Goal: Information Seeking & Learning: Learn about a topic

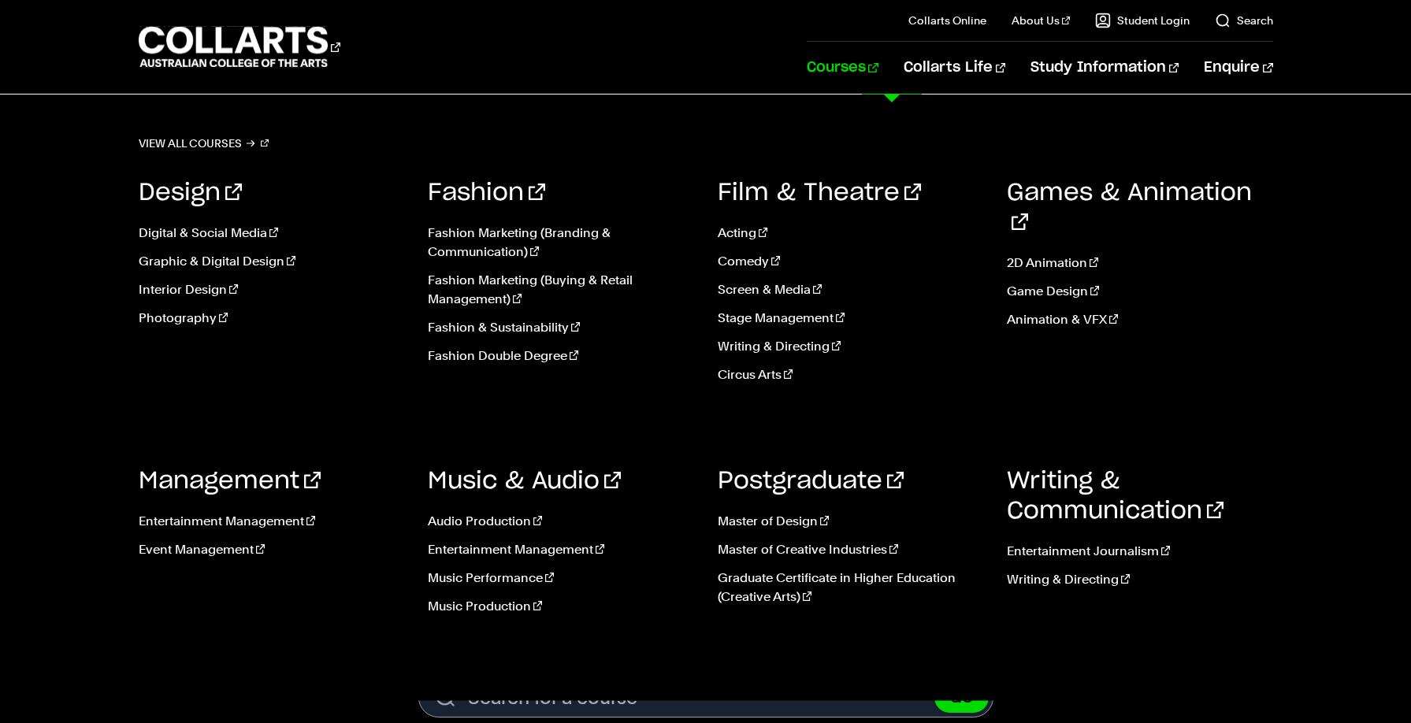
click at [878, 68] on link "Courses" at bounding box center [843, 68] width 72 height 52
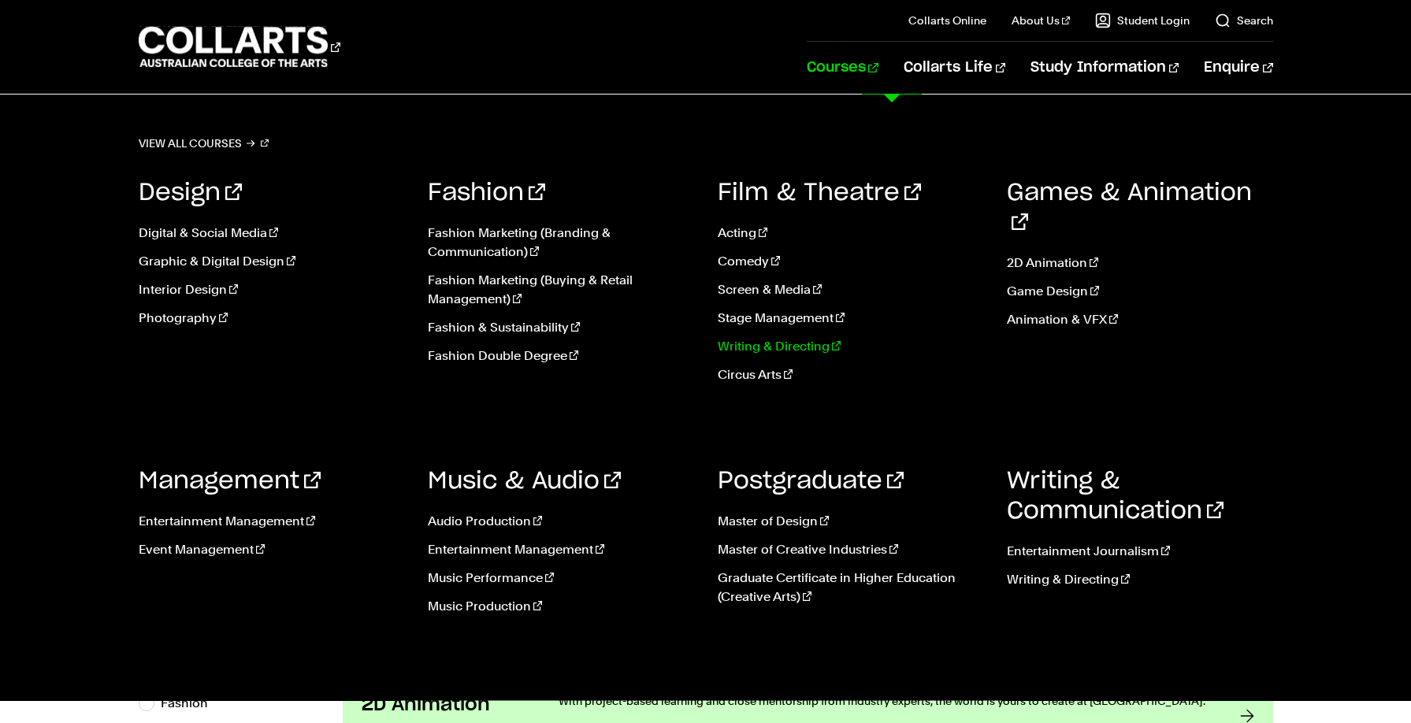
click at [766, 349] on link "Writing & Directing" at bounding box center [851, 346] width 266 height 19
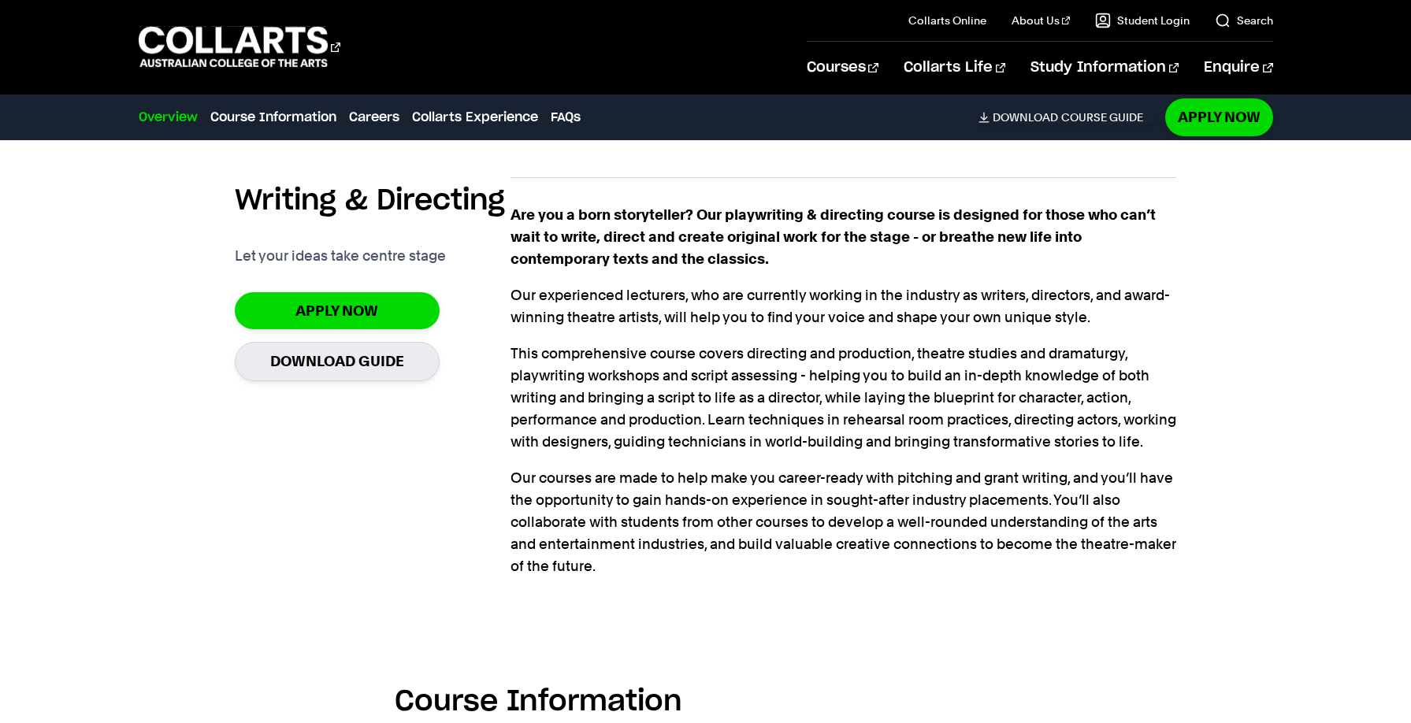
scroll to position [1163, 0]
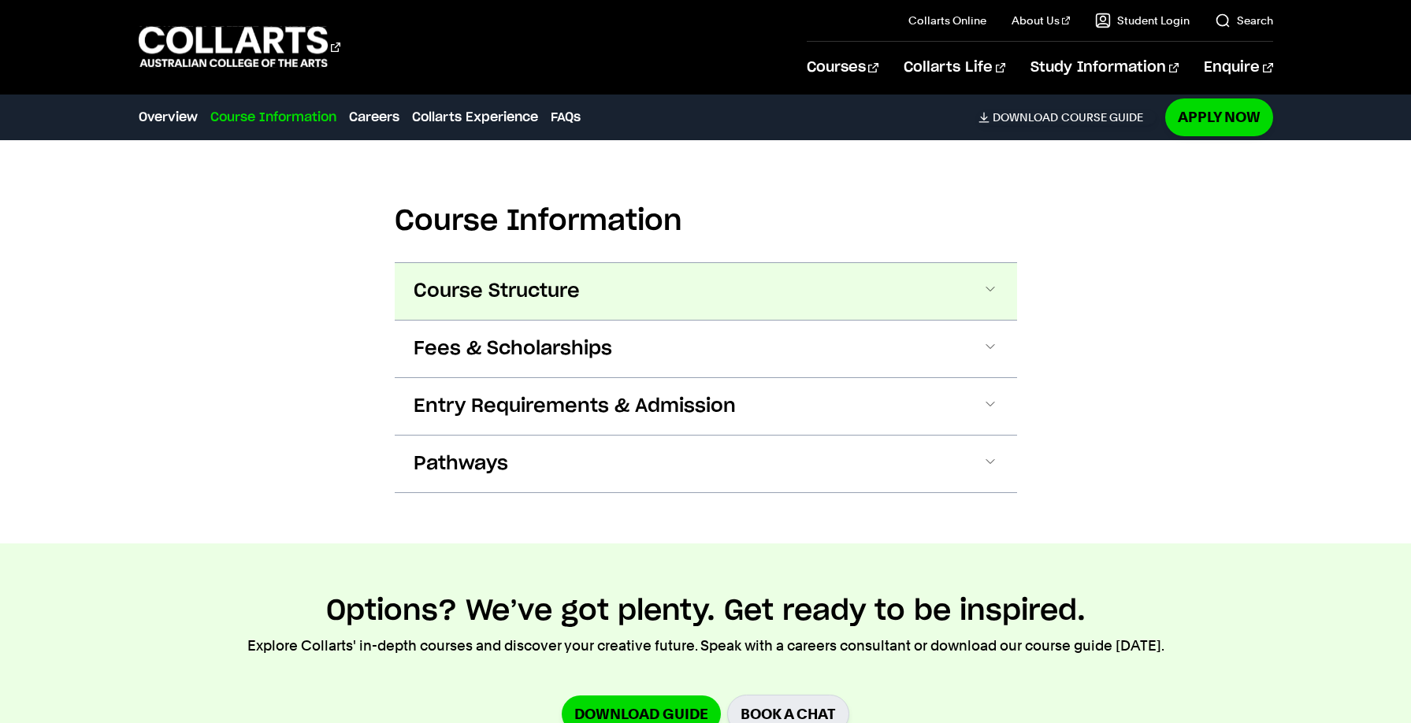
click at [785, 314] on button "Course Structure" at bounding box center [706, 291] width 622 height 57
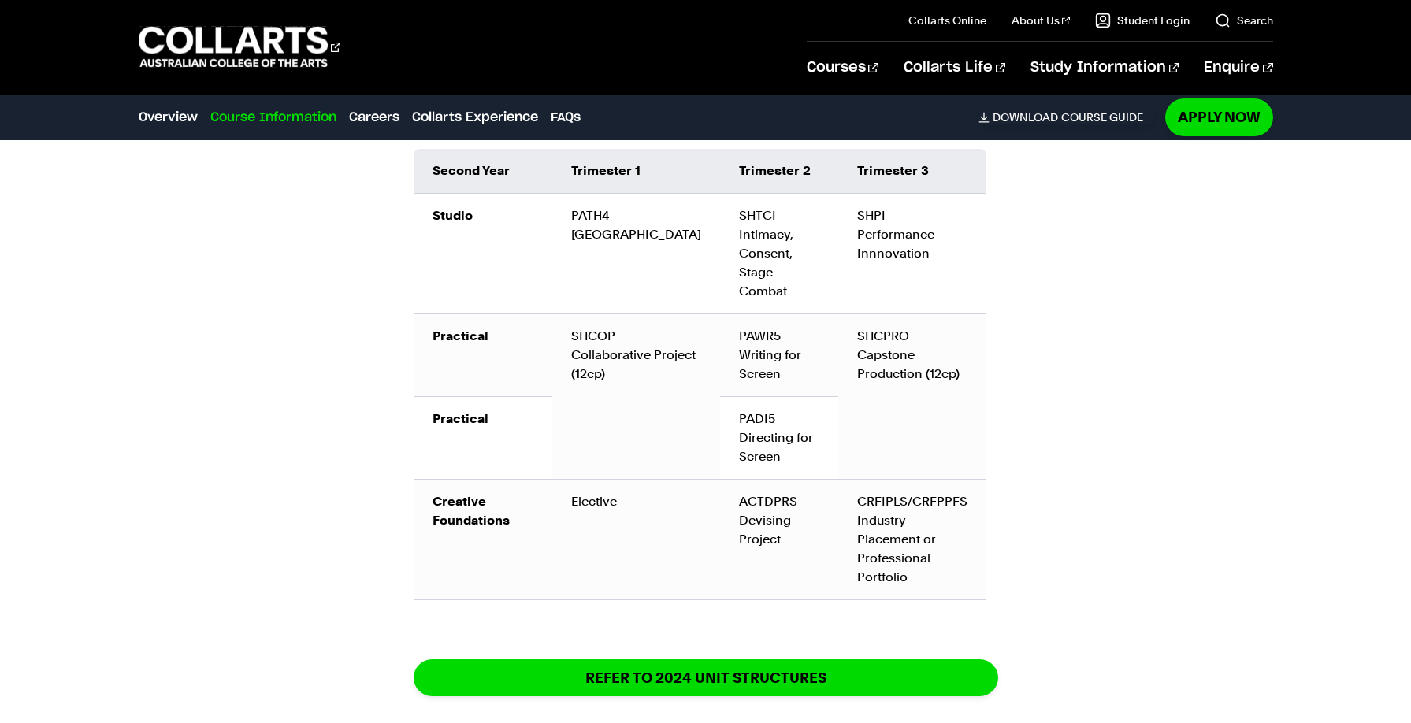
scroll to position [2354, 0]
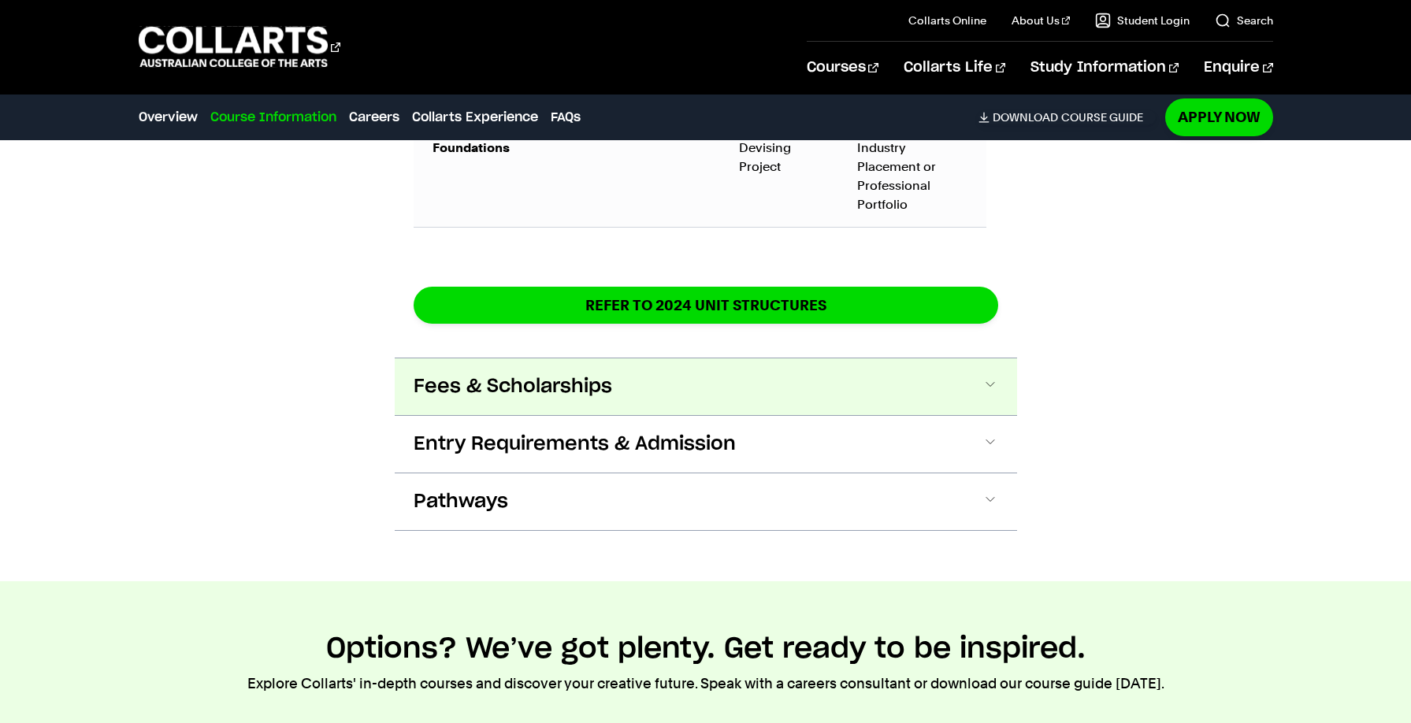
click at [963, 388] on button "Fees & Scholarships" at bounding box center [706, 386] width 622 height 57
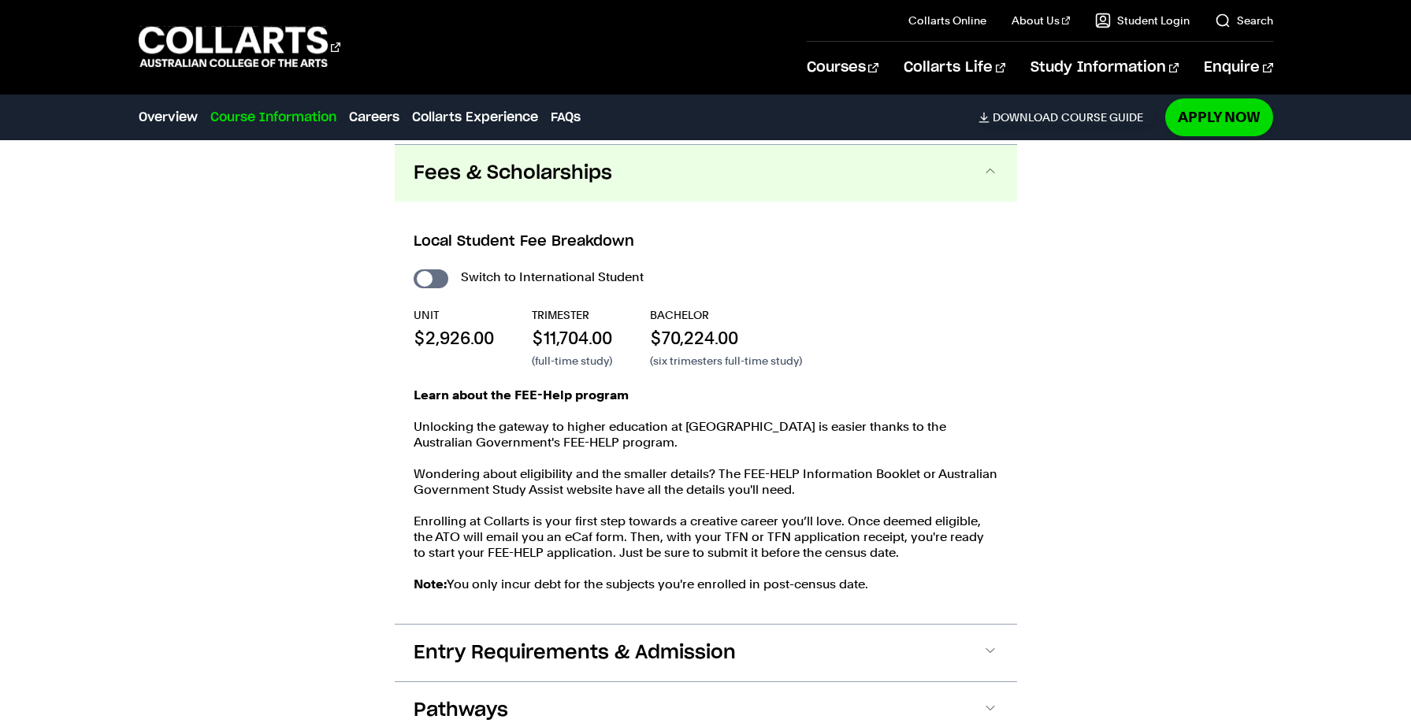
scroll to position [2942, 0]
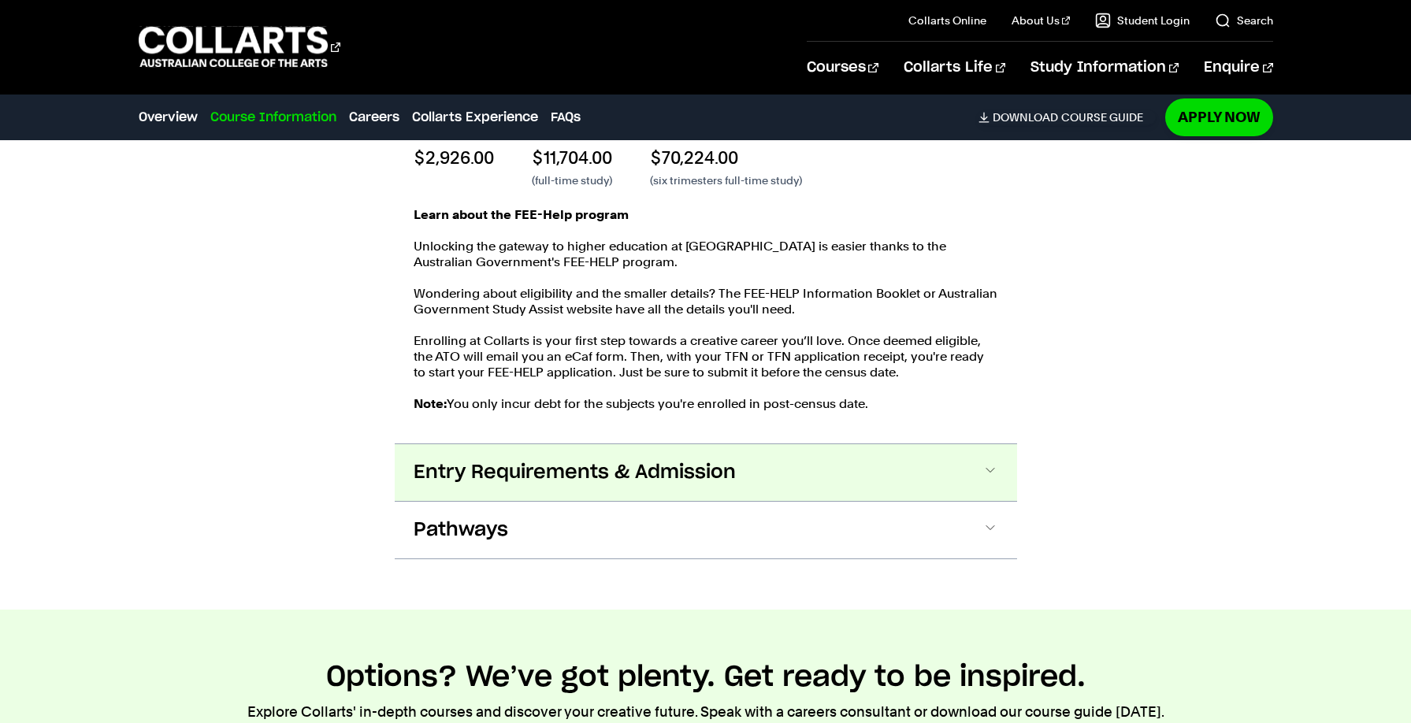
click at [852, 466] on button "Entry Requirements & Admission" at bounding box center [706, 472] width 622 height 57
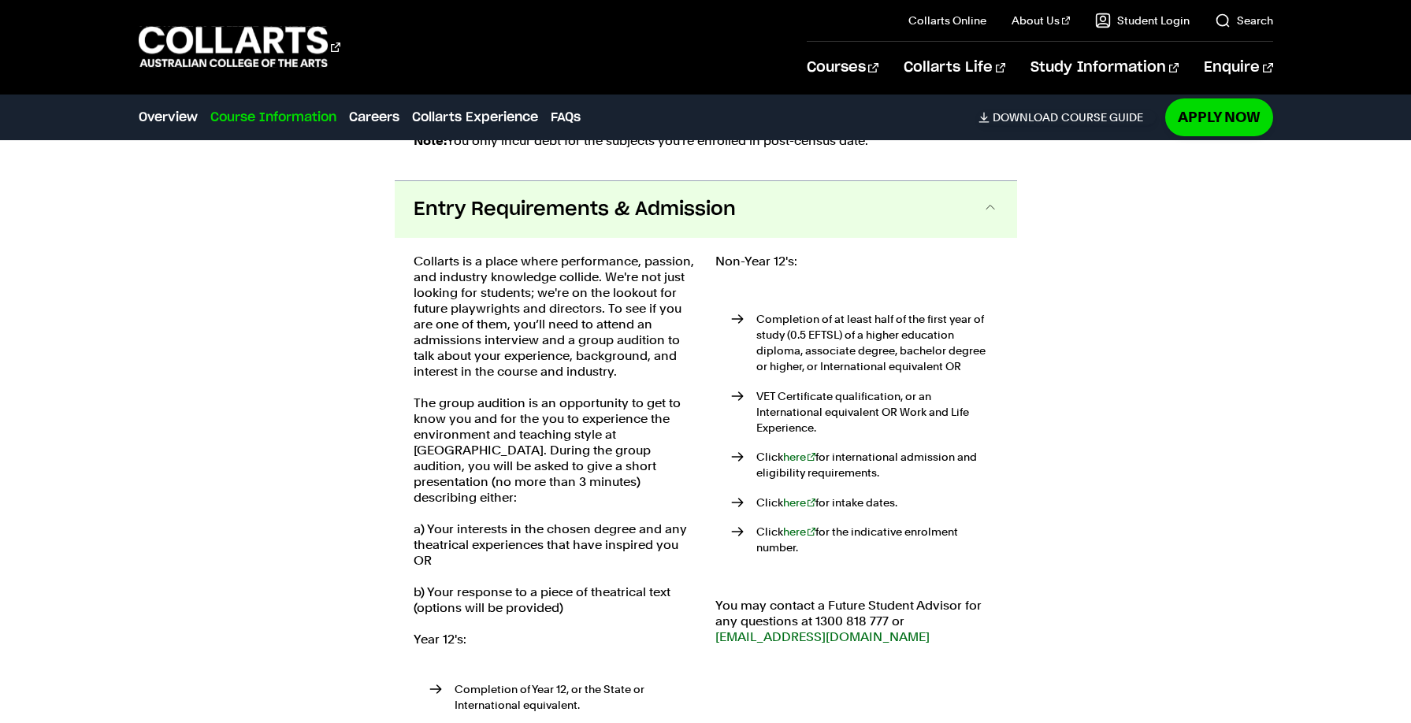
scroll to position [3381, 0]
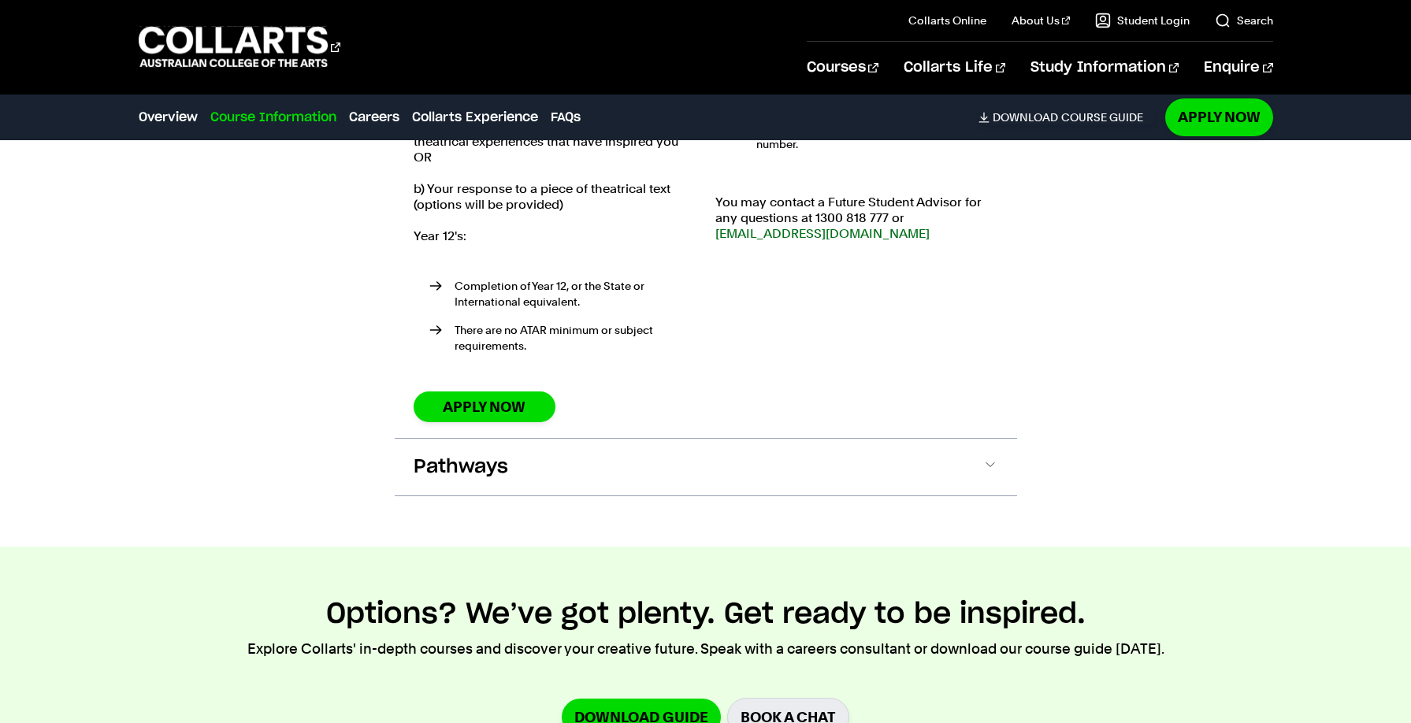
click at [852, 466] on button "Pathways" at bounding box center [706, 467] width 622 height 57
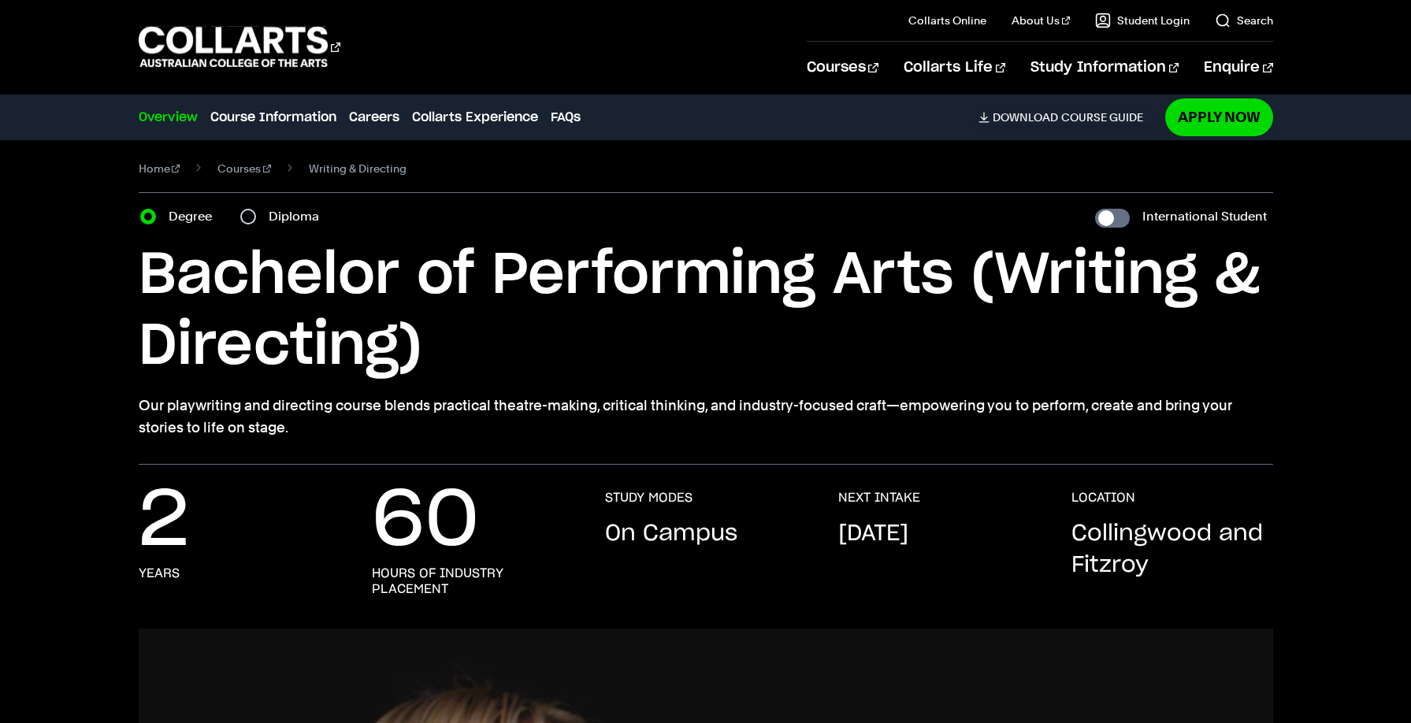
scroll to position [0, 0]
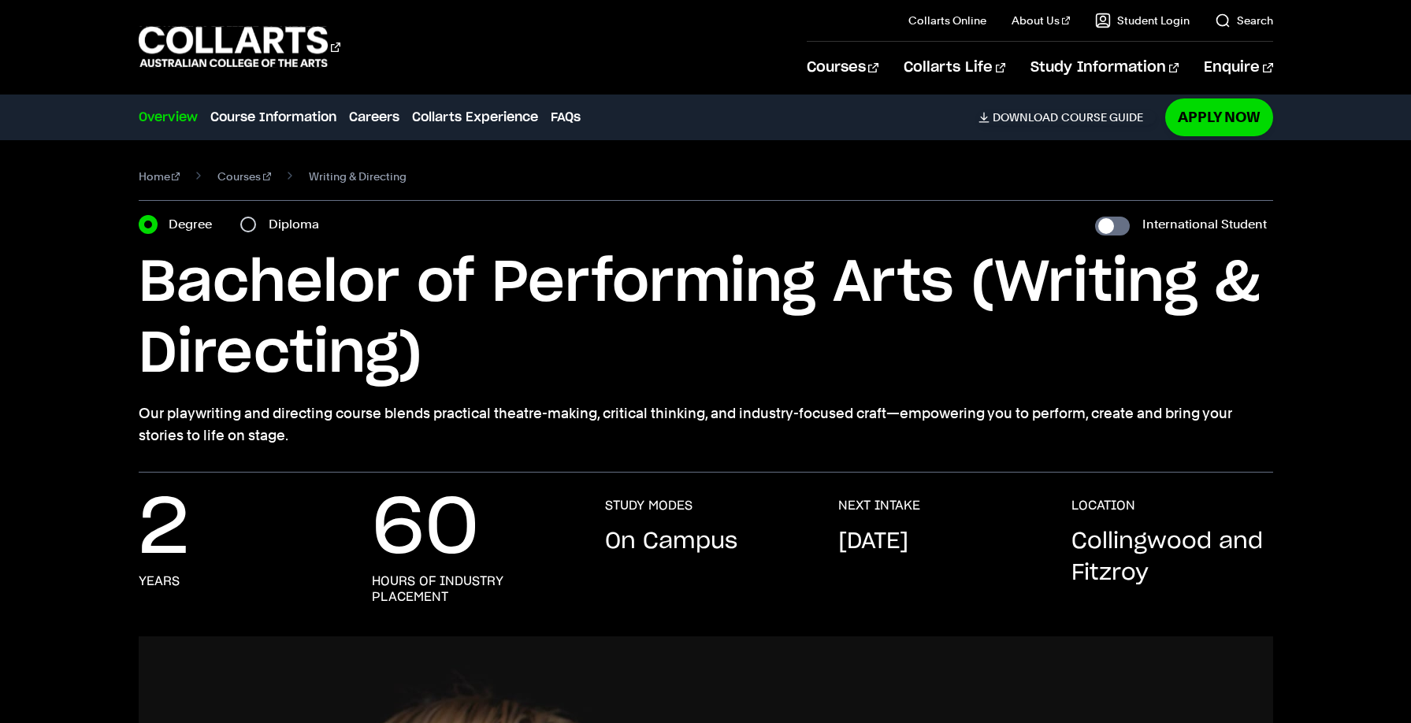
click at [147, 224] on input "Degree" at bounding box center [148, 225] width 16 height 16
